Goal: Task Accomplishment & Management: Manage account settings

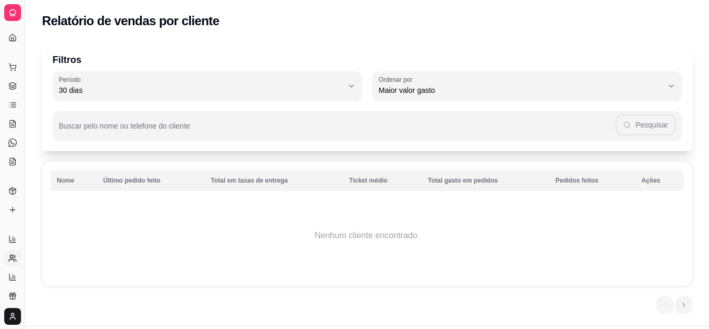
select select "30"
select select "HIGHEST_TOTAL_SPENT_WITH_ORDERS"
drag, startPoint x: 26, startPoint y: 56, endPoint x: 92, endPoint y: 56, distance: 66.2
click at [92, 56] on div "Diggy Sistema de Gestão A Acaiteria ... Loja aberta Diggy Bot até 25/10 Acesso …" at bounding box center [354, 178] width 709 height 356
click at [9, 236] on icon at bounding box center [12, 239] width 8 height 8
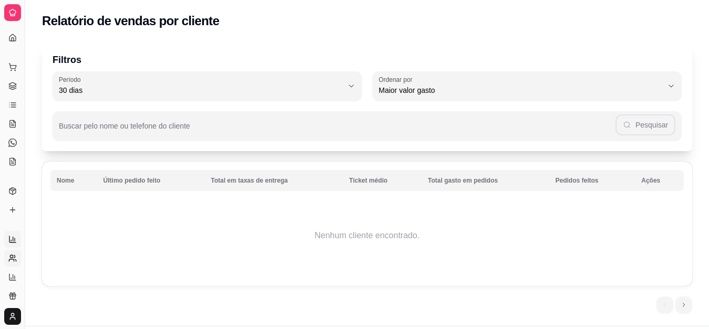
select select "ALL"
select select "0"
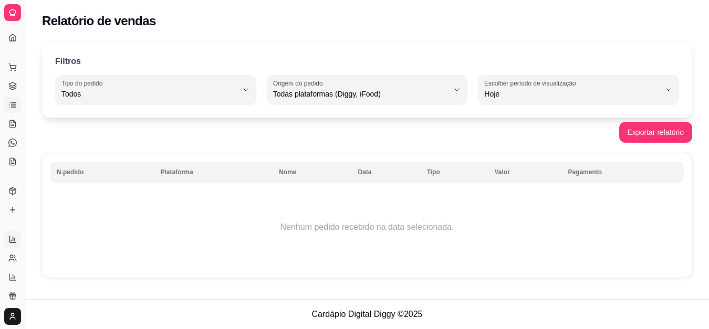
click at [9, 104] on icon at bounding box center [12, 105] width 8 height 8
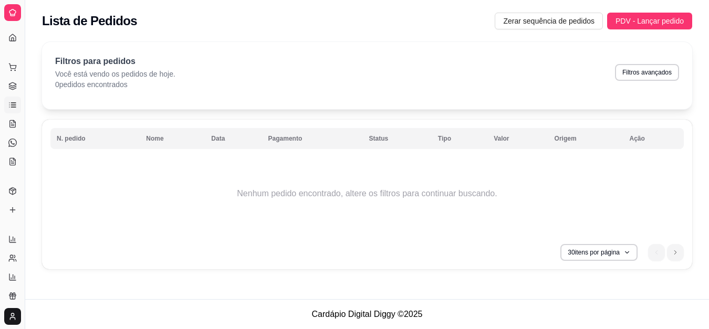
drag, startPoint x: 26, startPoint y: 27, endPoint x: 32, endPoint y: 28, distance: 6.0
click at [32, 28] on div "Diggy Sistema de Gestão A Acaiteria ... Loja aberta Diggy Bot até 25/10 Acesso …" at bounding box center [354, 164] width 709 height 329
click at [8, 10] on icon at bounding box center [12, 12] width 8 height 8
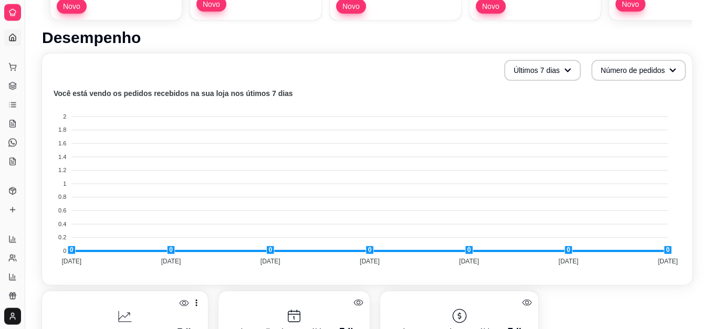
scroll to position [173, 0]
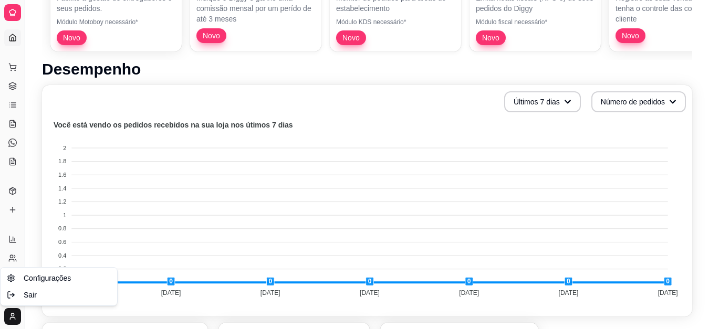
click at [40, 281] on span "Configurações" at bounding box center [47, 278] width 47 height 11
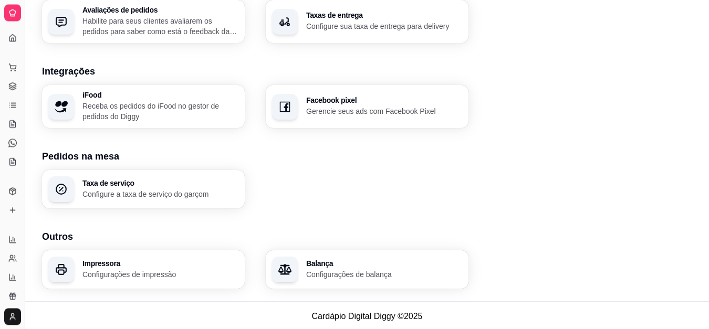
scroll to position [403, 0]
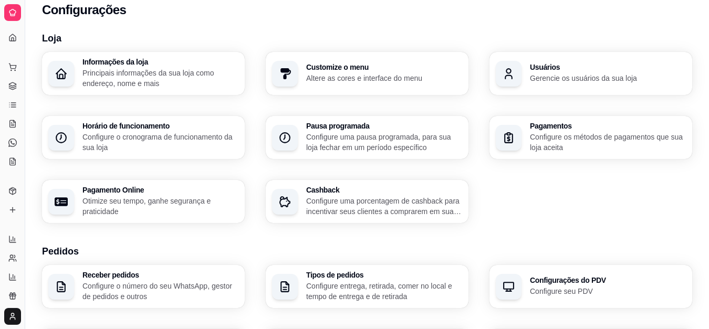
scroll to position [0, 0]
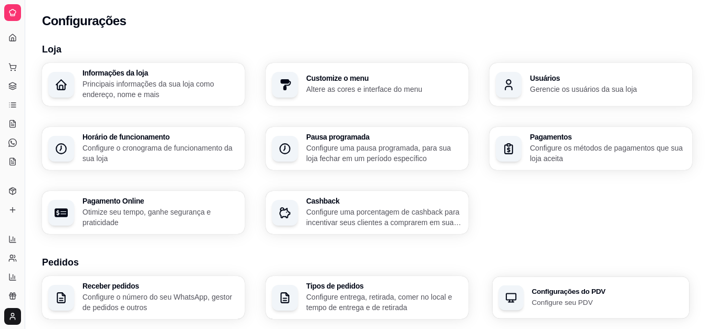
click at [565, 299] on p "Configure seu PDV" at bounding box center [606, 302] width 151 height 10
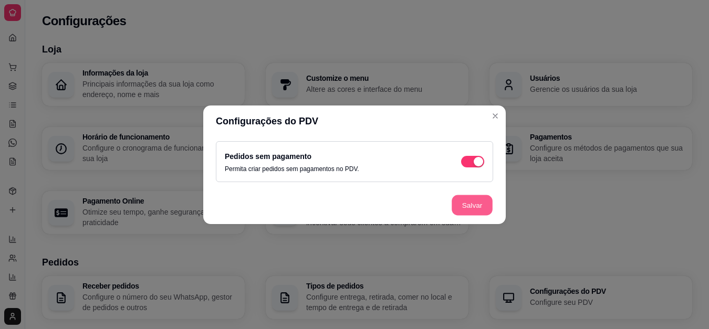
click at [469, 207] on button "Salvar" at bounding box center [472, 205] width 41 height 20
click at [470, 215] on button "Salvar" at bounding box center [472, 205] width 42 height 21
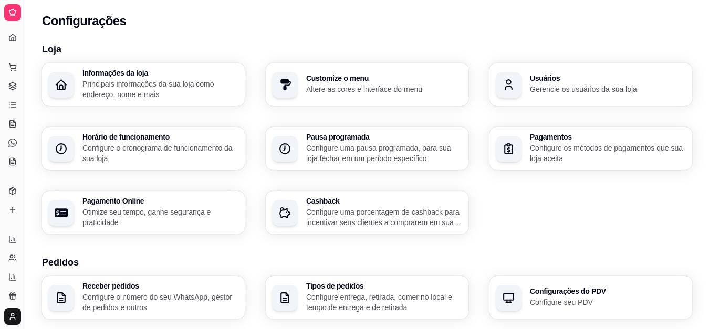
click at [13, 42] on div "Dia a dia" at bounding box center [12, 50] width 16 height 17
